Goal: Information Seeking & Learning: Understand process/instructions

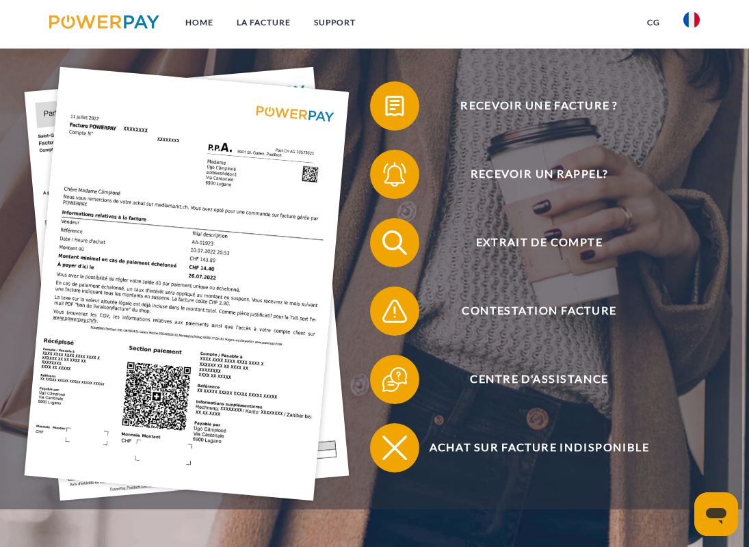
scroll to position [278, 0]
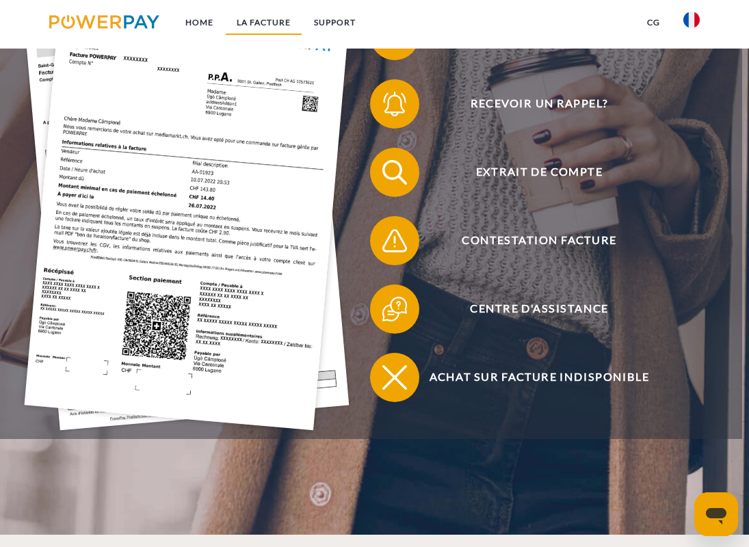
click at [246, 24] on link "LA FACTURE" at bounding box center [263, 22] width 77 height 25
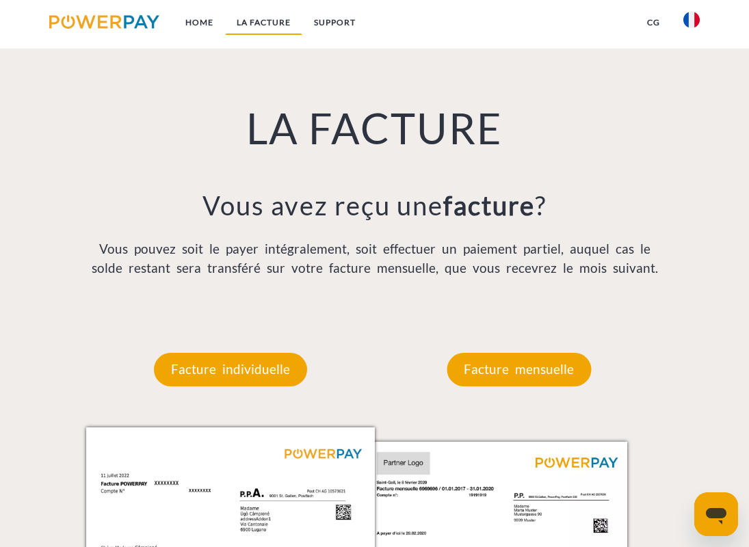
scroll to position [816, 0]
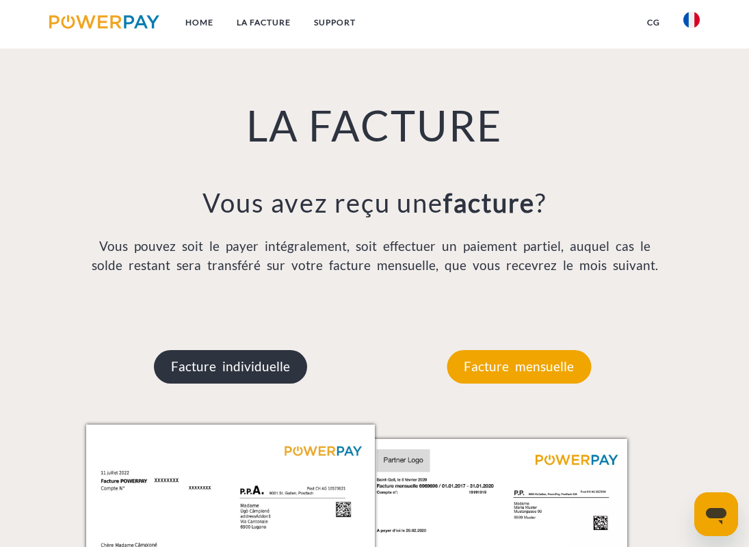
click at [246, 356] on p "Facture individuelle" at bounding box center [230, 366] width 153 height 33
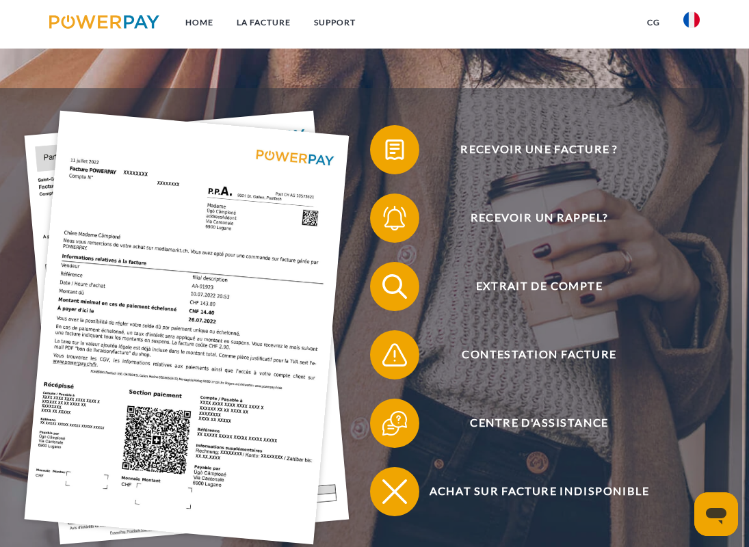
scroll to position [0, 0]
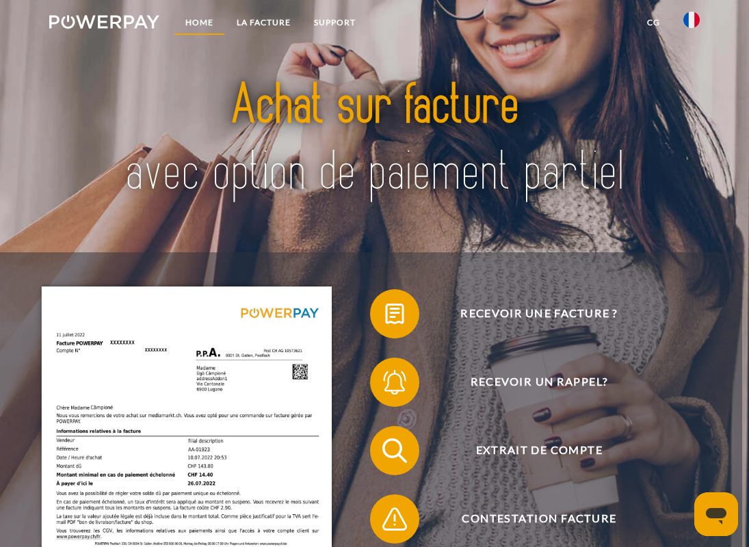
click at [201, 24] on link "Home" at bounding box center [199, 22] width 51 height 25
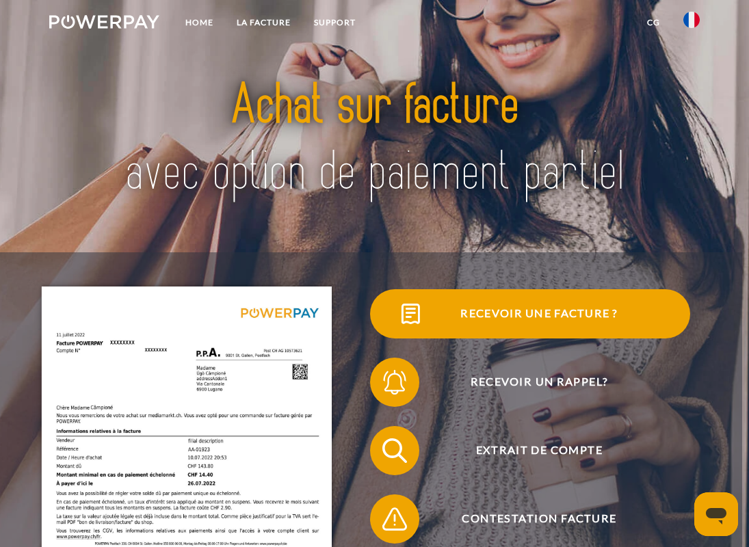
click at [502, 318] on span "Recevoir une facture ?" at bounding box center [540, 313] width 302 height 49
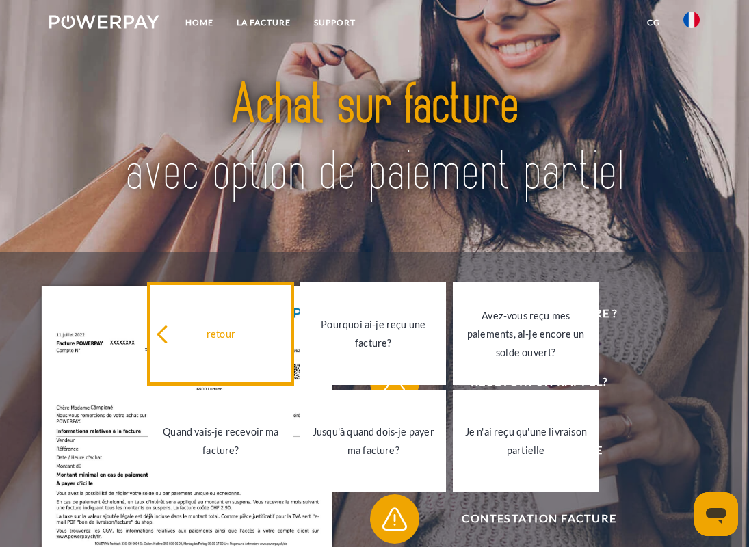
click at [205, 341] on div "retour" at bounding box center [220, 333] width 129 height 18
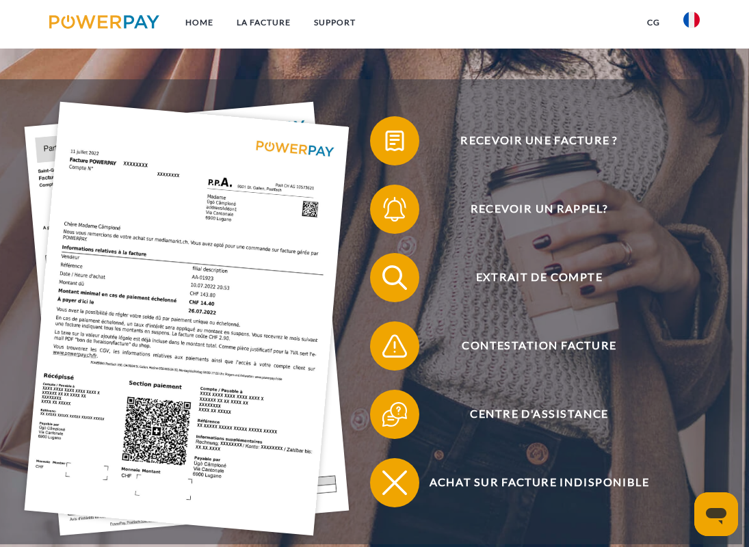
scroll to position [190, 0]
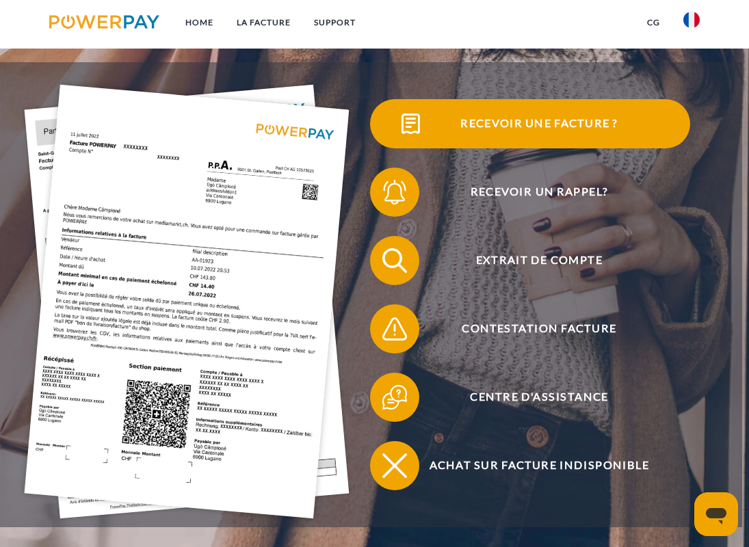
click at [391, 123] on span at bounding box center [392, 124] width 62 height 62
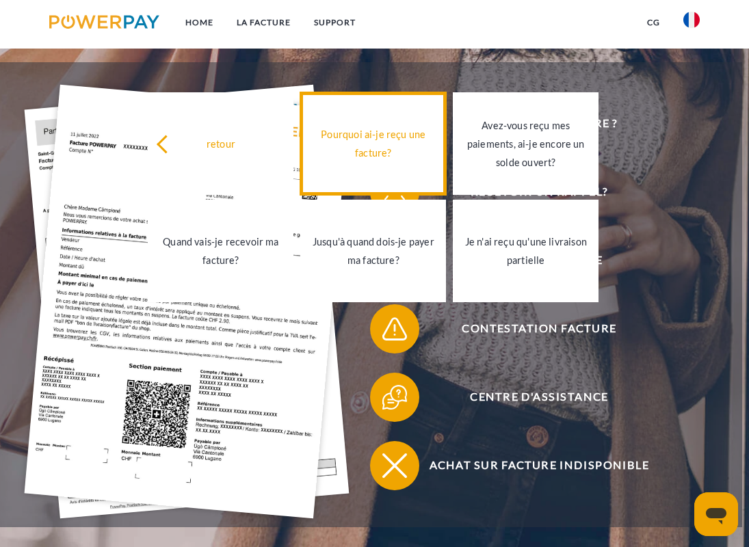
click at [382, 179] on link "Pourquoi ai-je reçu une facture?" at bounding box center [373, 143] width 146 height 103
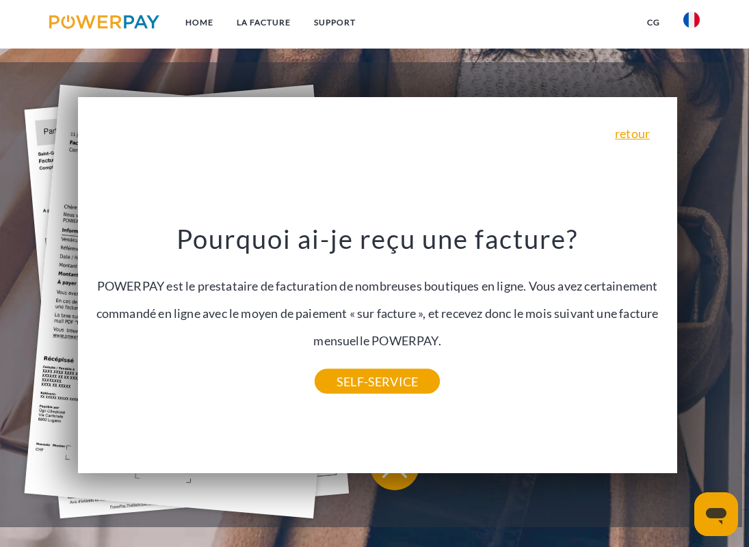
click at [644, 125] on div "retour Pourquoi ai-je reçu une facture? POWERPAY est le prestataire de facturat…" at bounding box center [377, 285] width 599 height 376
click at [92, 20] on img at bounding box center [104, 22] width 110 height 14
